Goal: Information Seeking & Learning: Learn about a topic

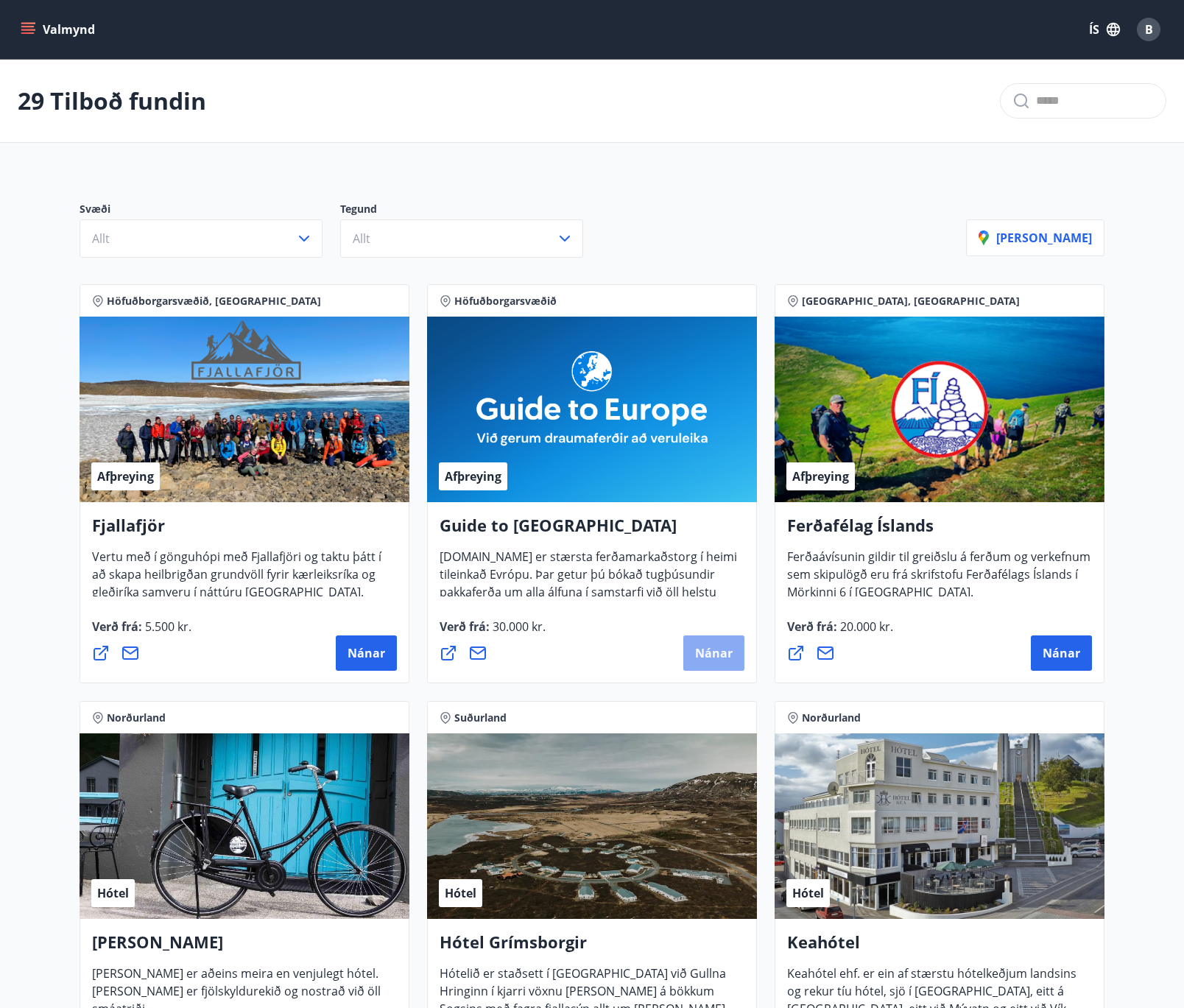
click at [690, 656] on button "Nánar" at bounding box center [714, 653] width 61 height 35
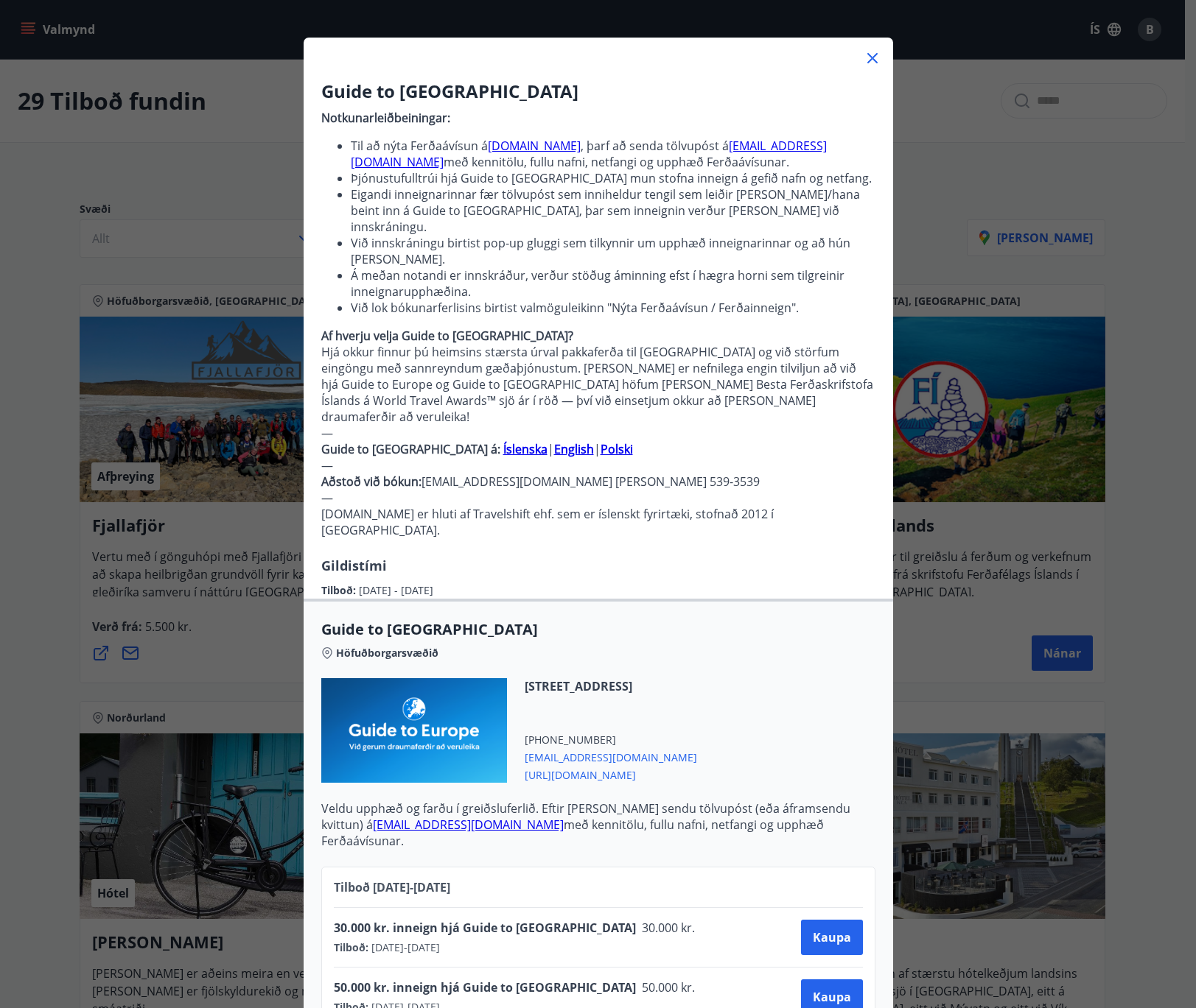
scroll to position [153, 0]
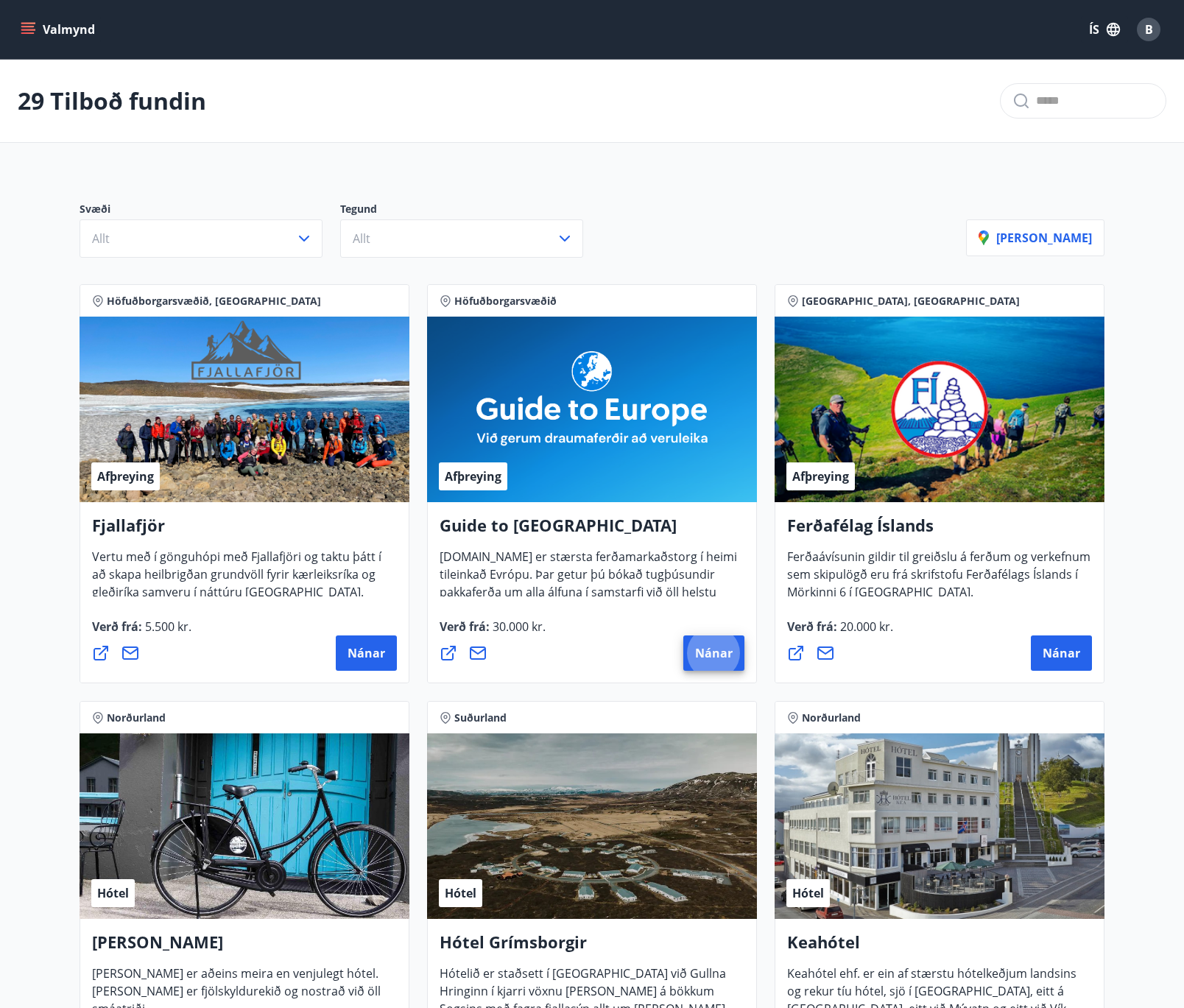
click at [928, 182] on div "Svæði Allt Tegund Allt Sýna kort" at bounding box center [592, 224] width 1061 height 103
click at [1031, 424] on div "Afþreying" at bounding box center [940, 410] width 330 height 185
click at [1059, 665] on button "Nánar" at bounding box center [1062, 653] width 61 height 35
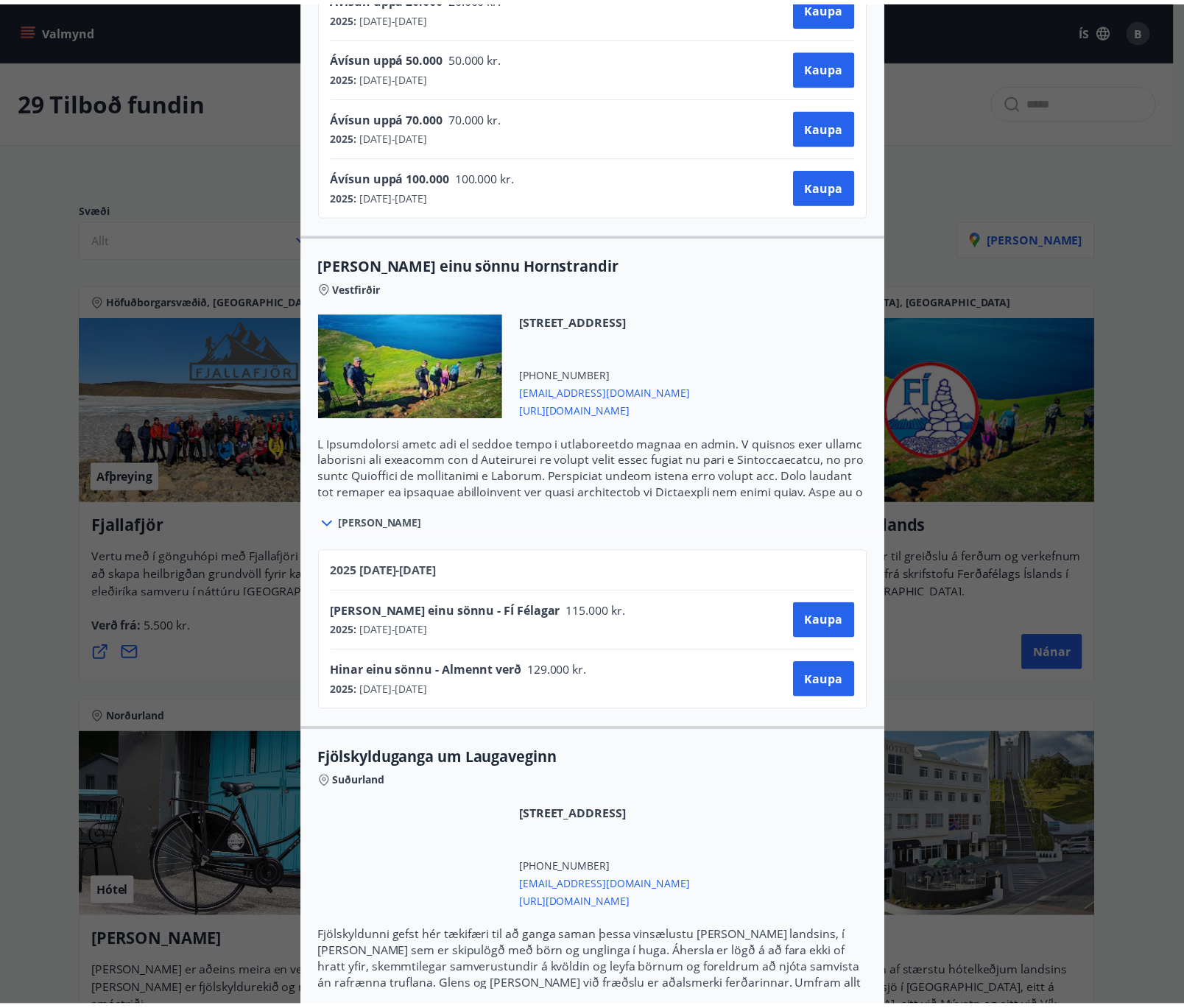
scroll to position [70, 0]
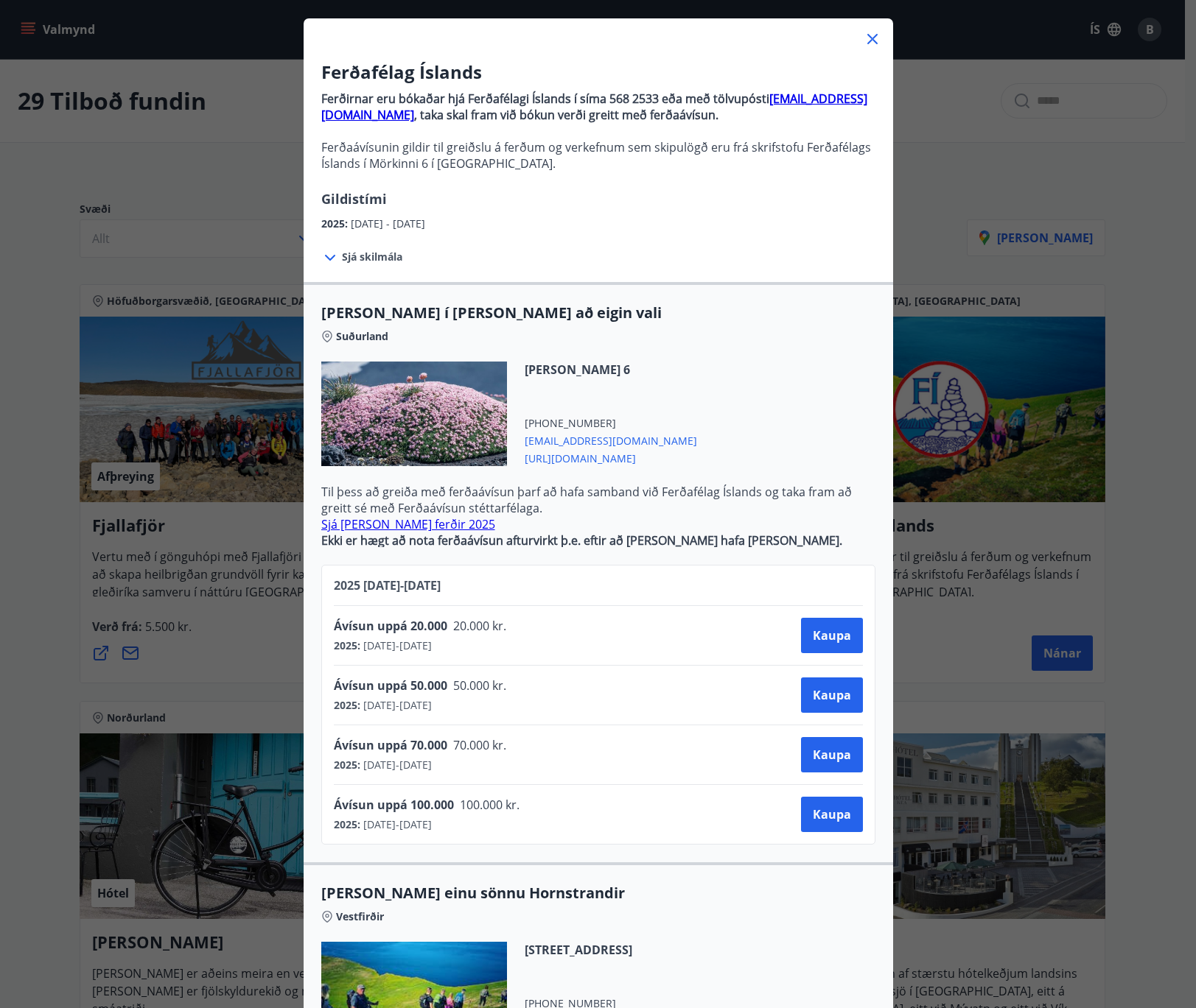
click at [867, 38] on icon at bounding box center [872, 38] width 10 height 10
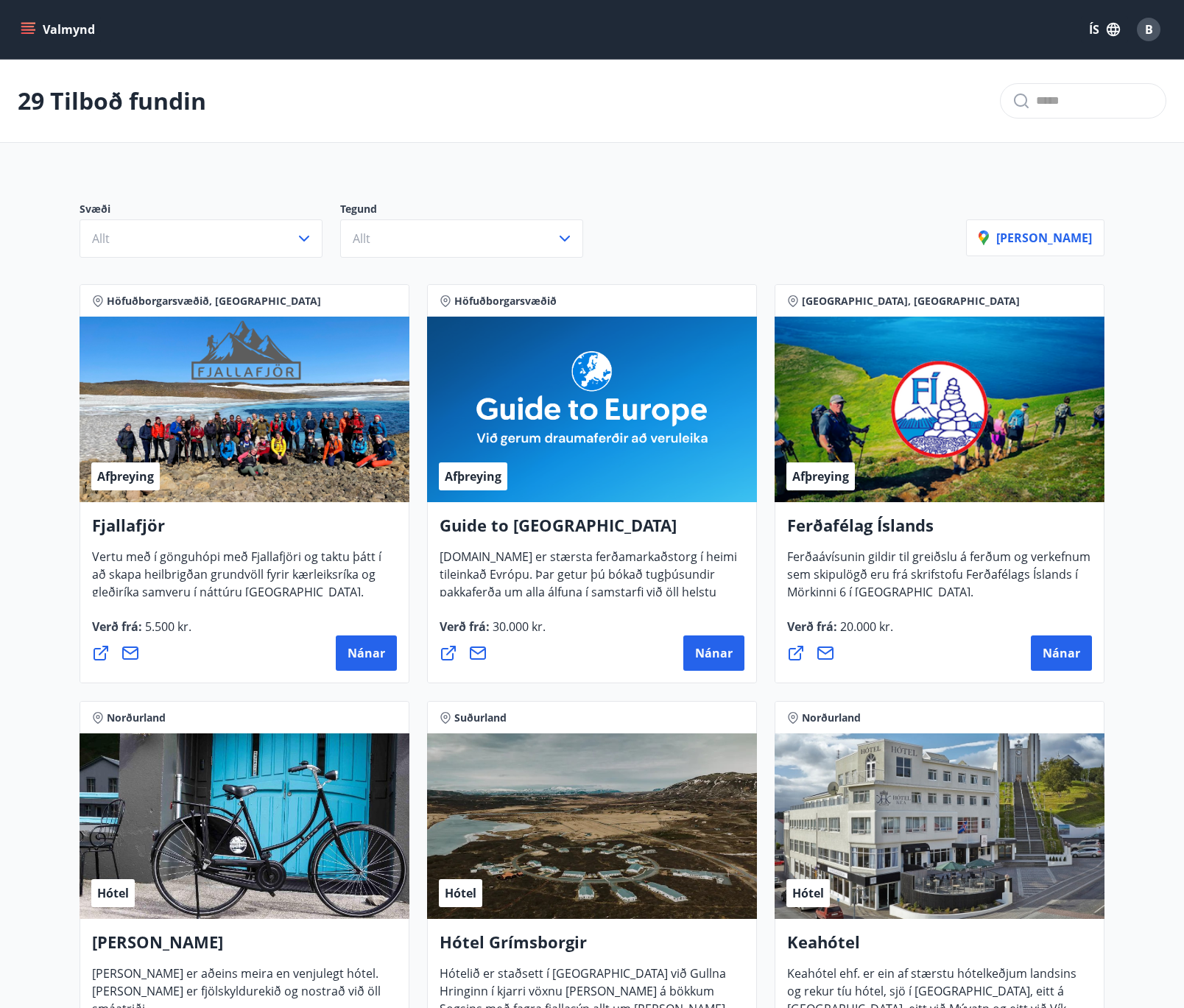
scroll to position [221, 0]
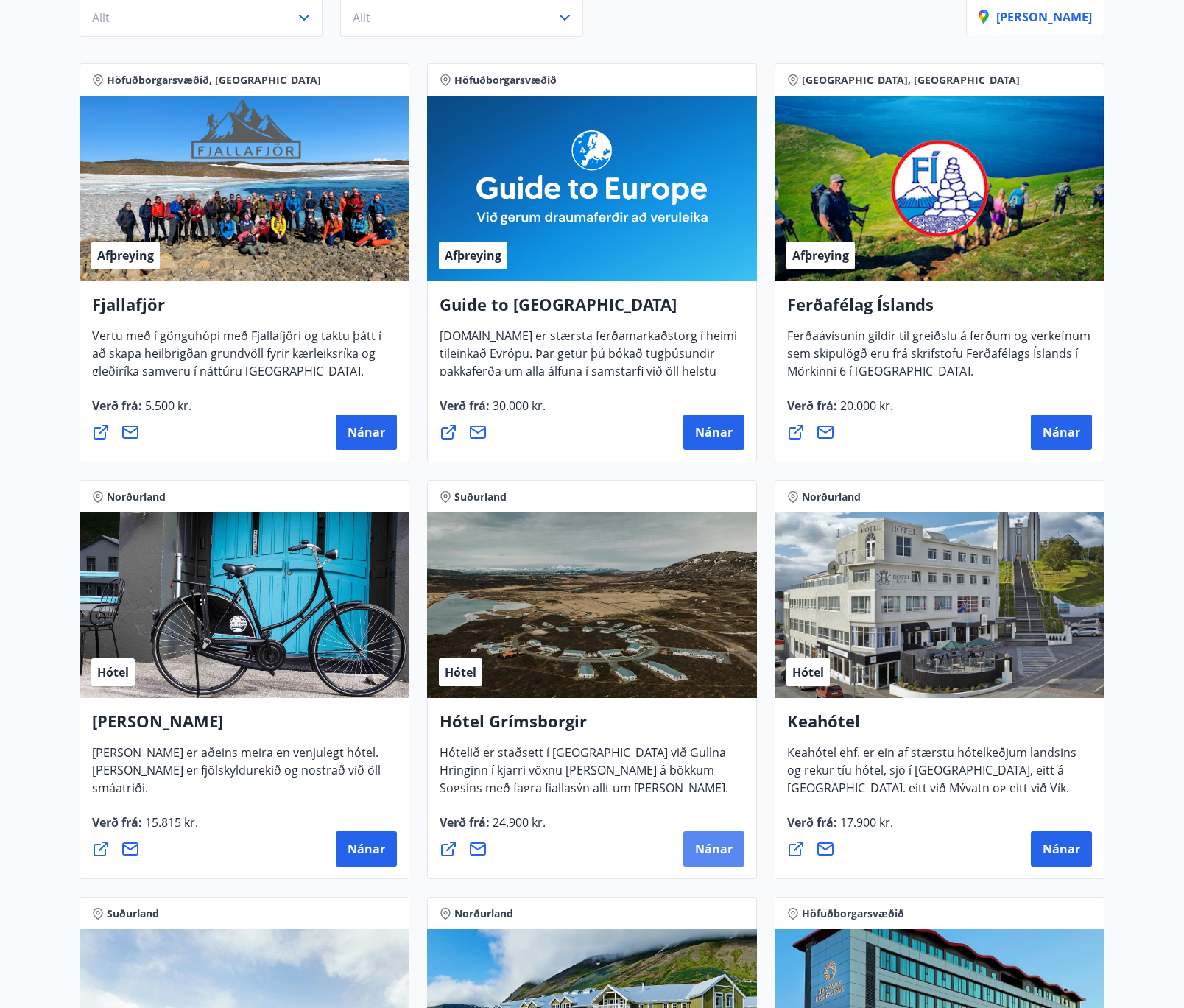
click at [716, 841] on button "Nánar" at bounding box center [714, 848] width 61 height 35
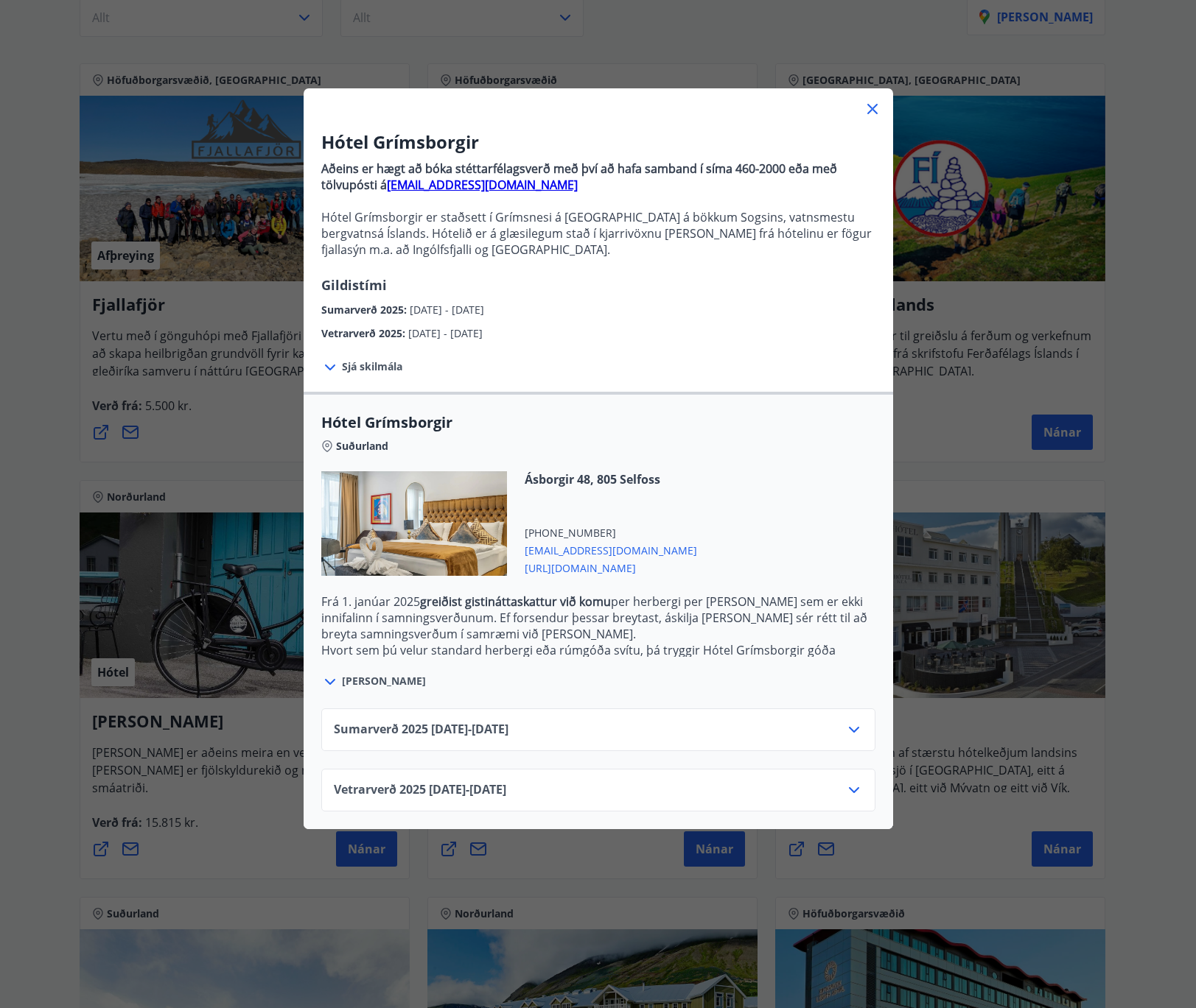
click at [848, 794] on icon at bounding box center [853, 790] width 18 height 18
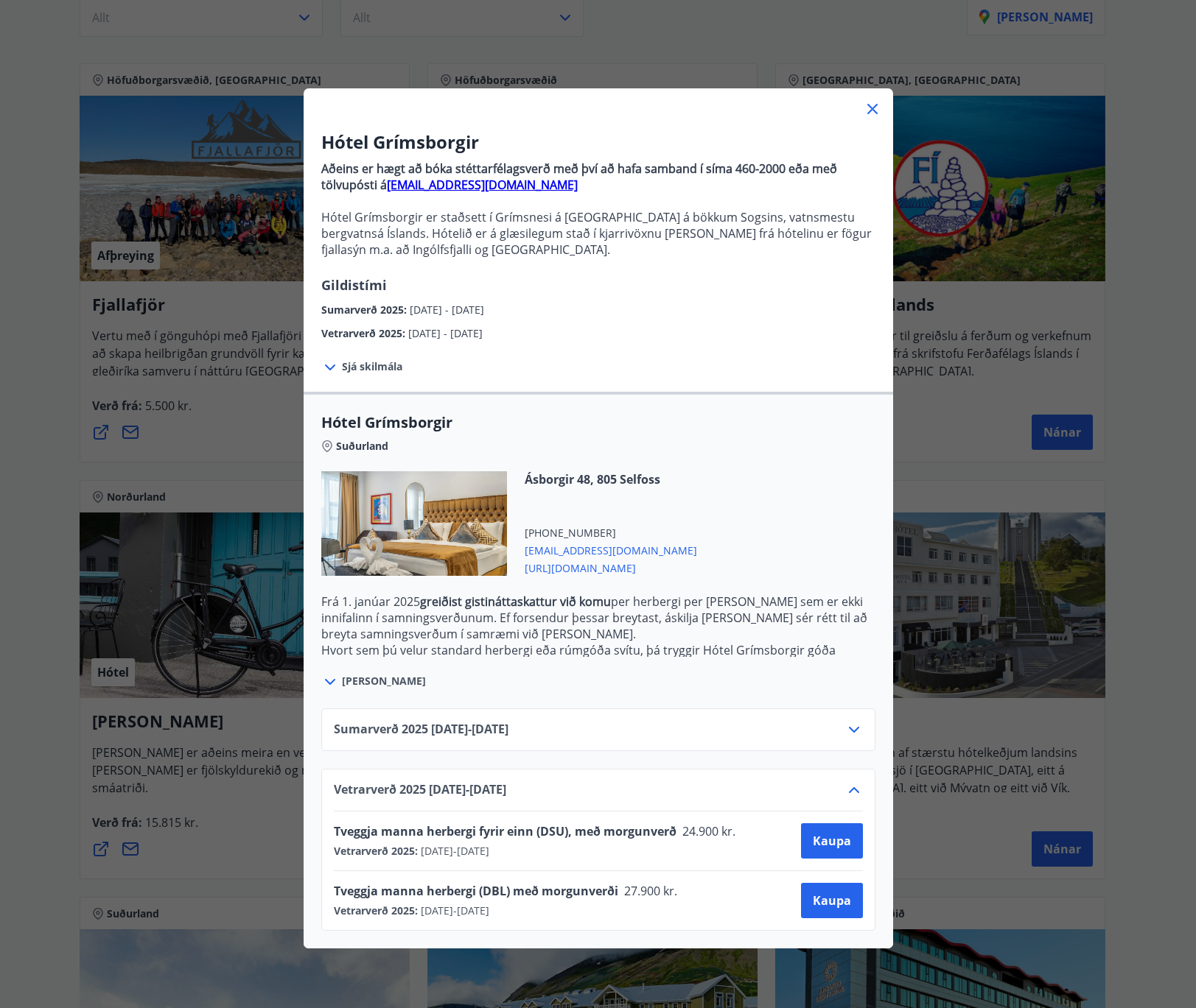
click at [328, 367] on icon at bounding box center [330, 368] width 10 height 6
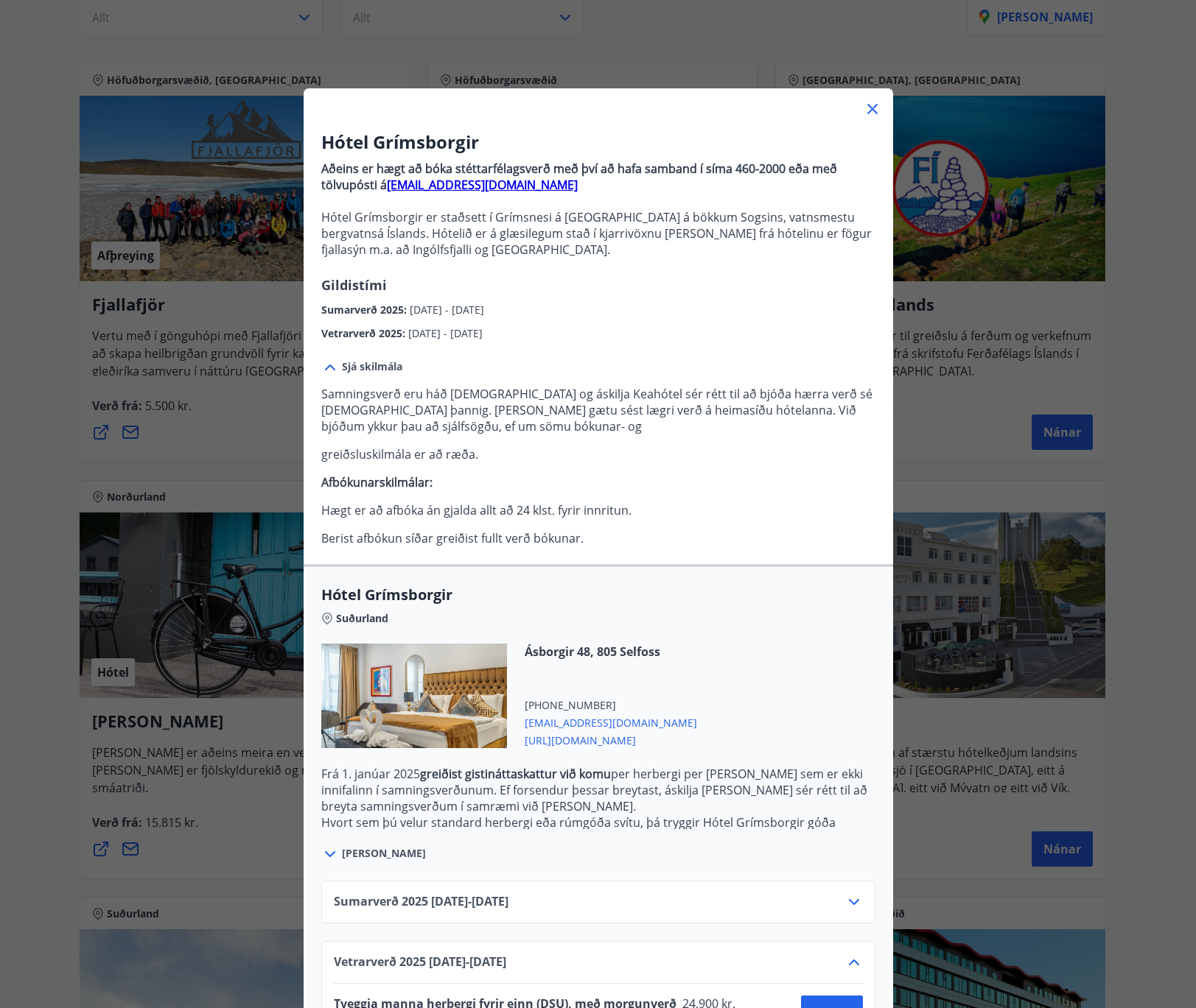
click at [867, 108] on icon at bounding box center [872, 108] width 10 height 10
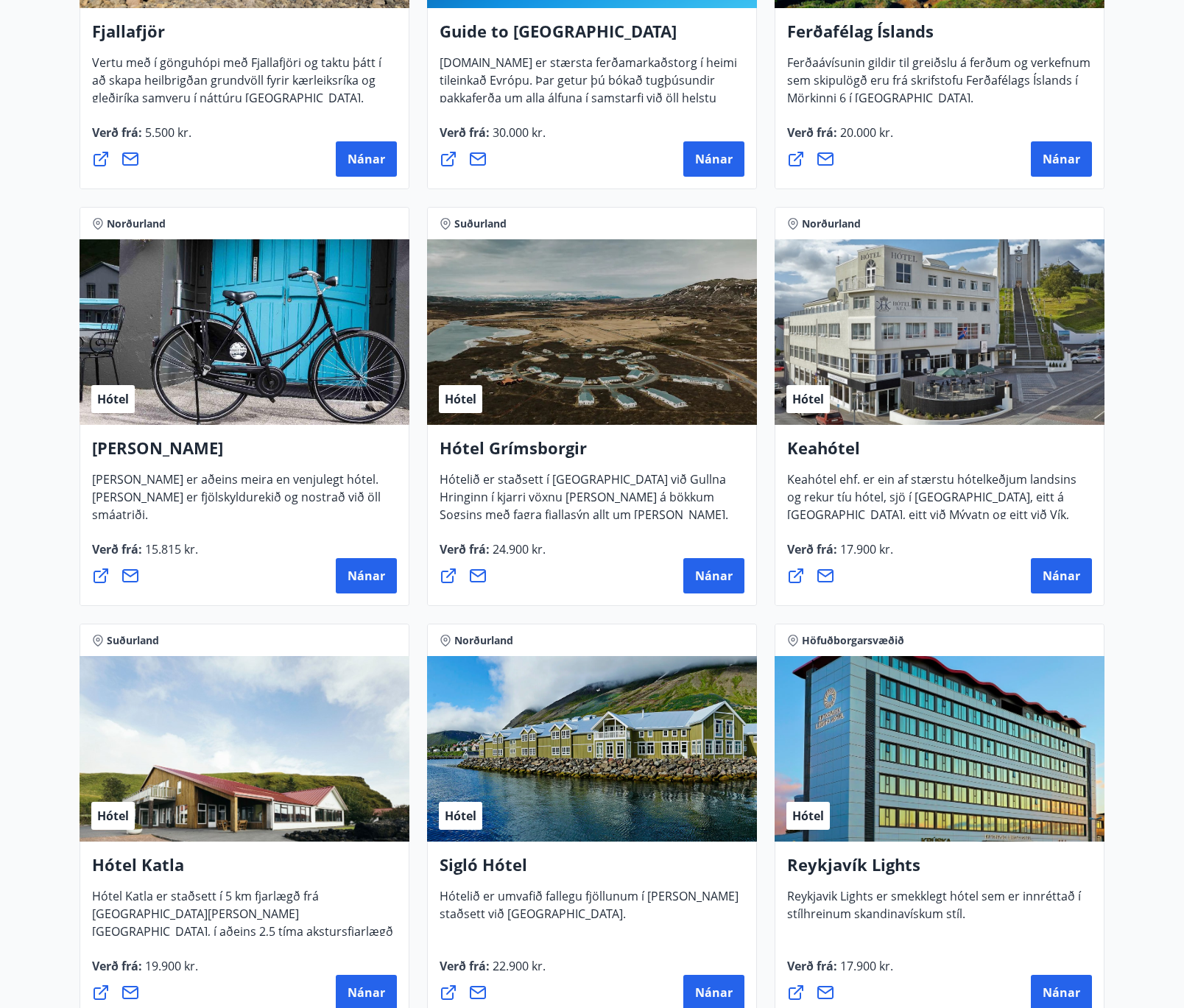
scroll to position [516, 0]
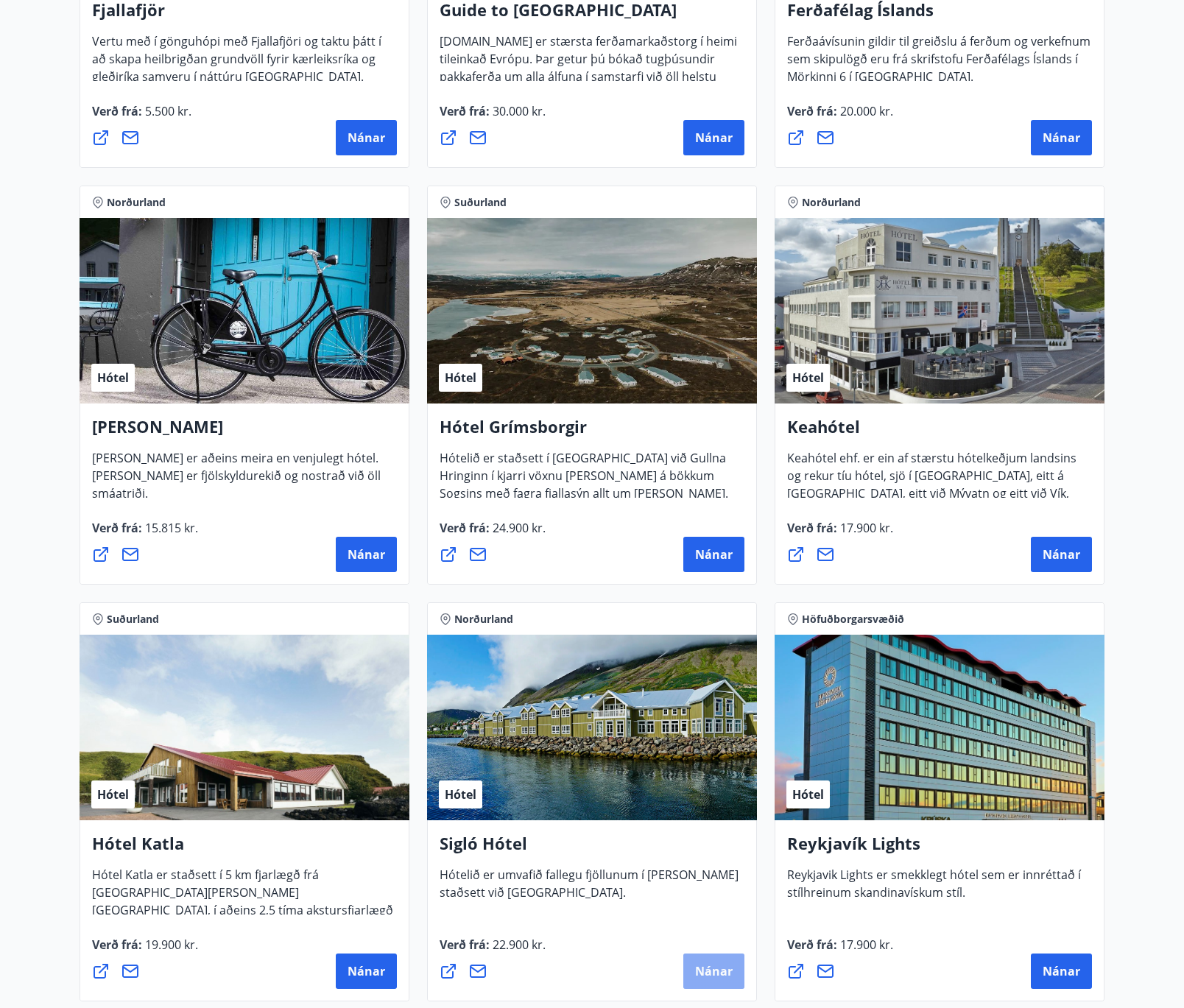
click at [717, 981] on button "Nánar" at bounding box center [714, 971] width 61 height 35
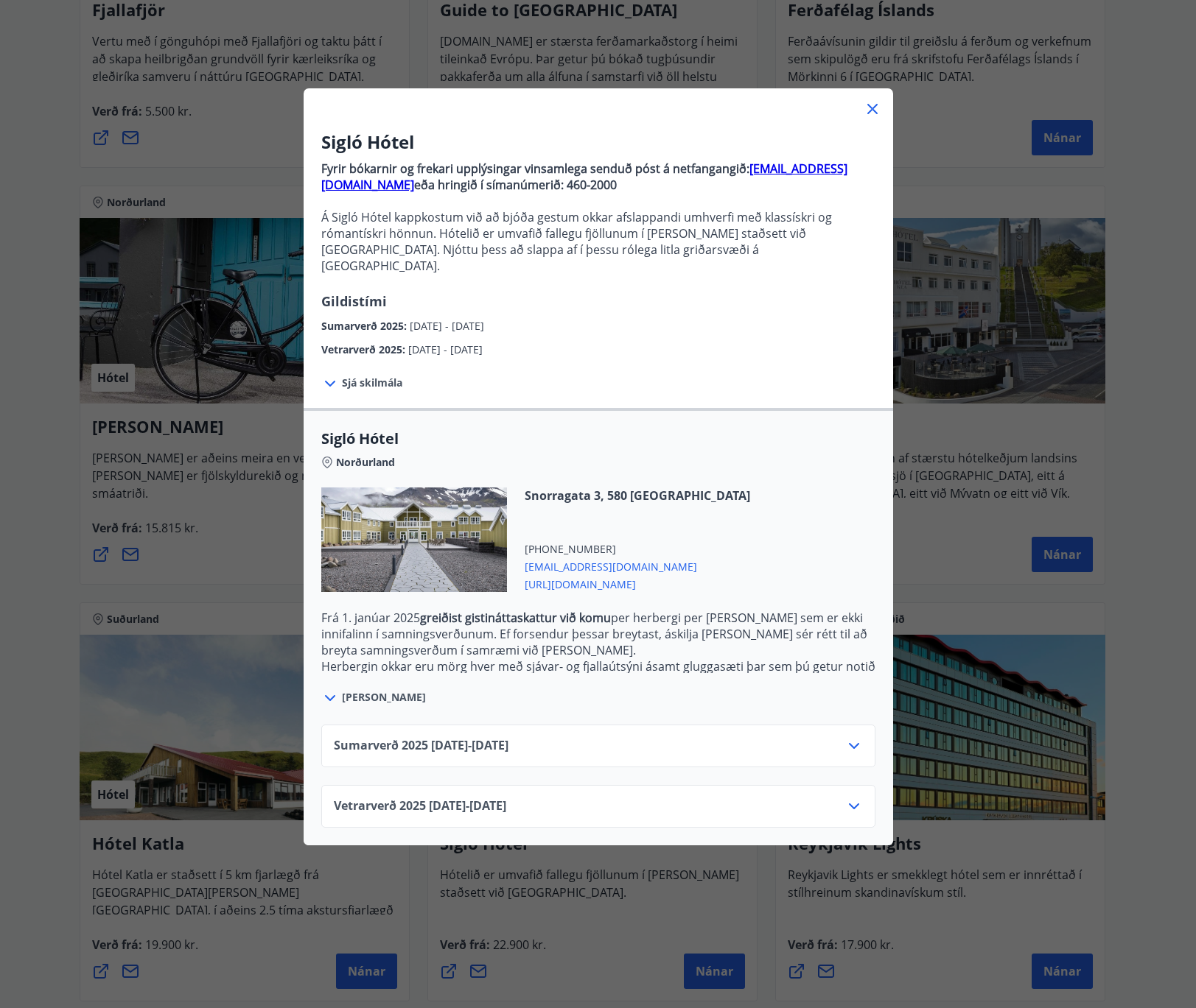
click at [845, 798] on icon at bounding box center [853, 806] width 18 height 18
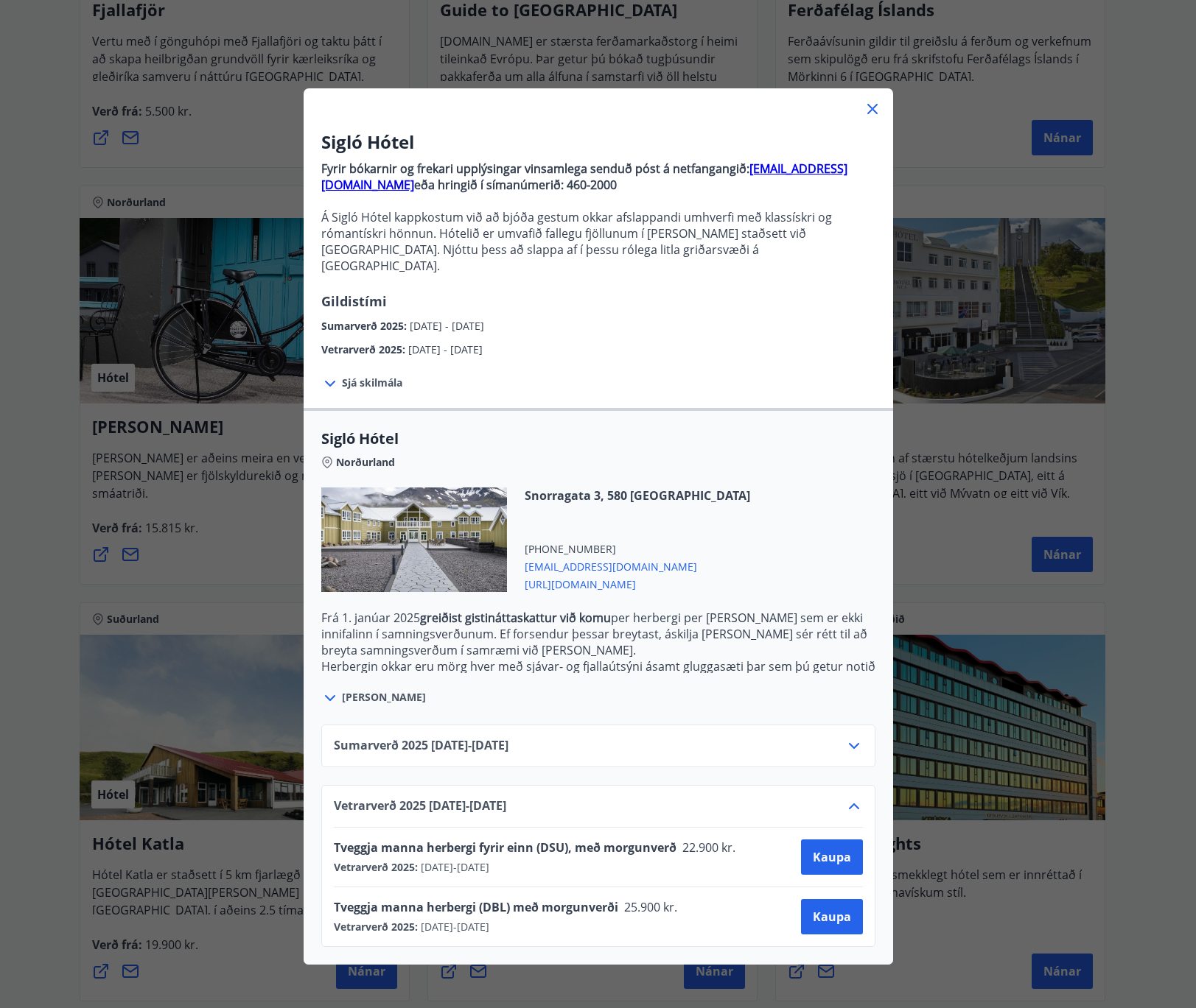
click at [865, 87] on div "Sigló Hótel Fyrir bókarnir og frekari upplýsingar vinsamlega senduð póst á netf…" at bounding box center [598, 504] width 1196 height 1008
